Goal: Navigation & Orientation: Find specific page/section

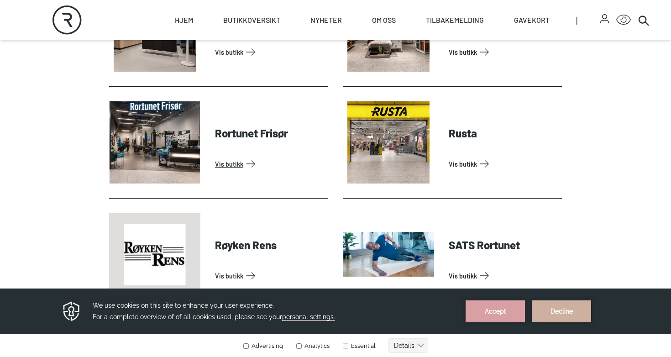
scroll to position [2134, 0]
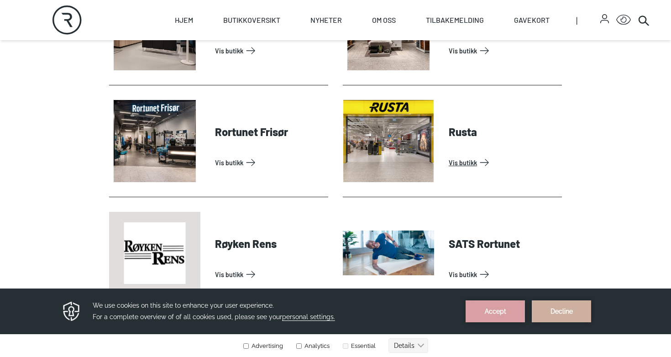
click at [469, 166] on link "Vis butikk" at bounding box center [504, 162] width 110 height 15
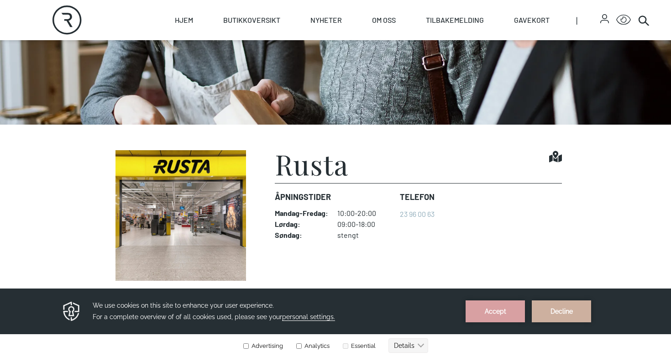
scroll to position [152, 0]
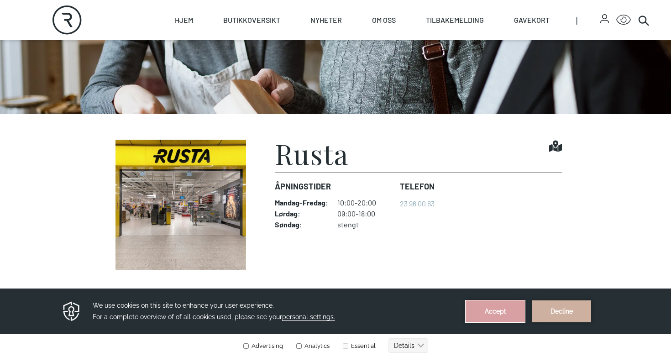
drag, startPoint x: 502, startPoint y: 311, endPoint x: 502, endPoint y: 598, distance: 287.2
click at [502, 311] on button "Accept" at bounding box center [495, 311] width 59 height 22
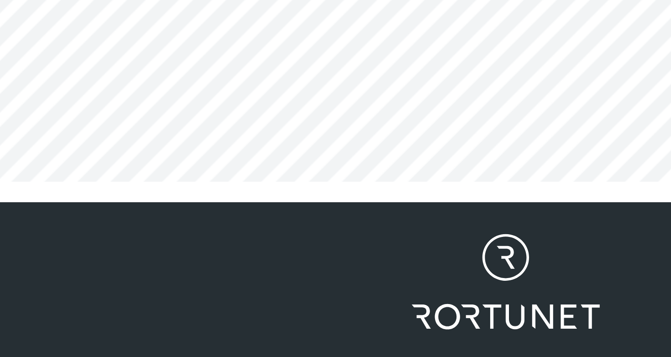
scroll to position [515, 0]
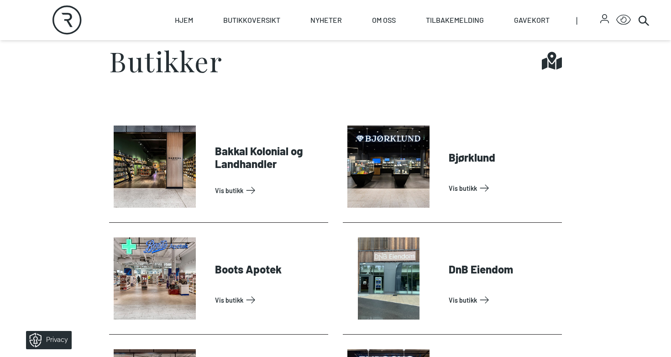
scroll to position [319, 0]
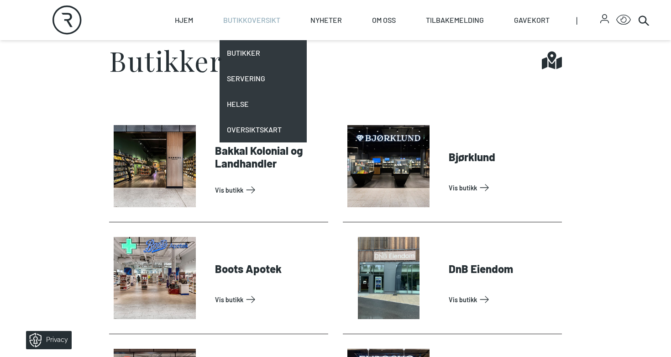
click at [256, 21] on link "Butikkoversikt" at bounding box center [251, 20] width 57 height 40
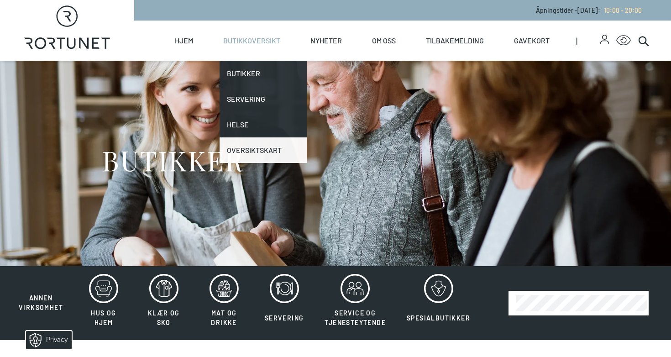
click at [244, 157] on link "Oversiktskart" at bounding box center [263, 150] width 87 height 26
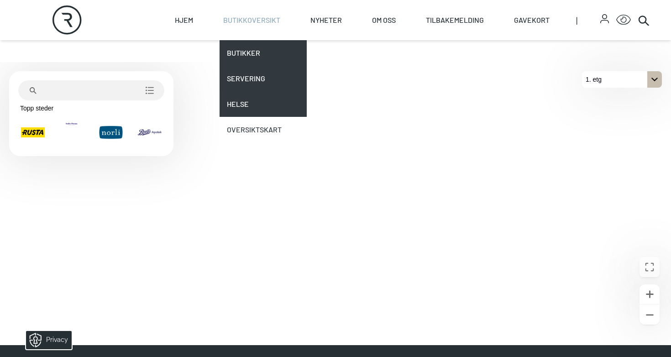
scroll to position [279, 0]
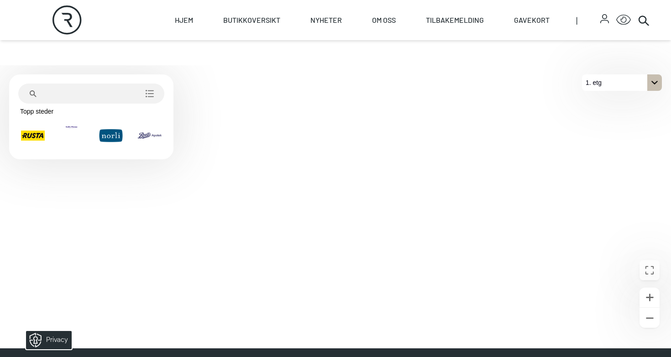
click at [653, 87] on div "På 1. etg. Klikk for å velge en annen etasje." at bounding box center [655, 82] width 15 height 16
click at [603, 100] on p "2. etg" at bounding box center [598, 99] width 23 height 16
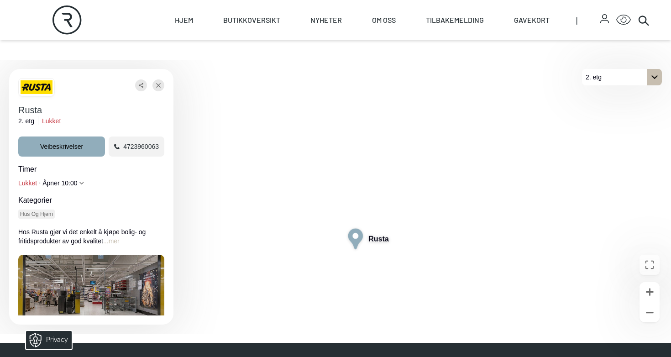
scroll to position [284, 0]
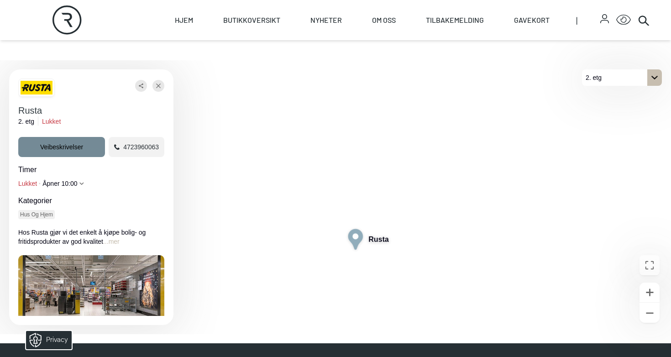
click at [74, 142] on span "Veibeskrivelser" at bounding box center [61, 146] width 43 height 9
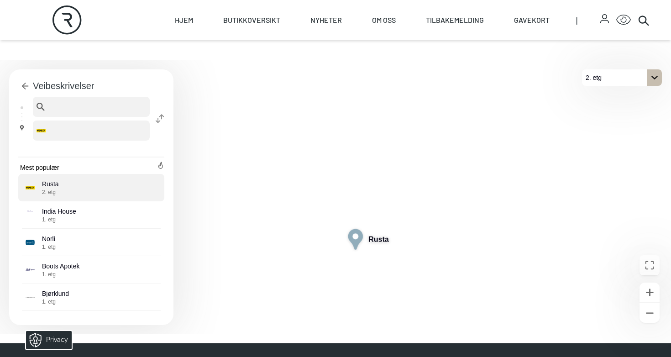
click at [49, 184] on p "Rusta 2. etg" at bounding box center [50, 187] width 17 height 16
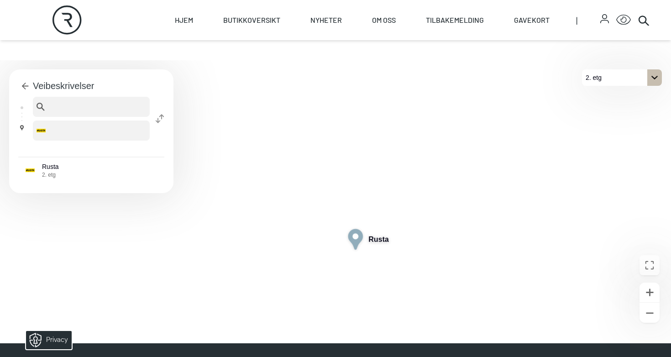
scroll to position [222, 0]
